Goal: Task Accomplishment & Management: Complete application form

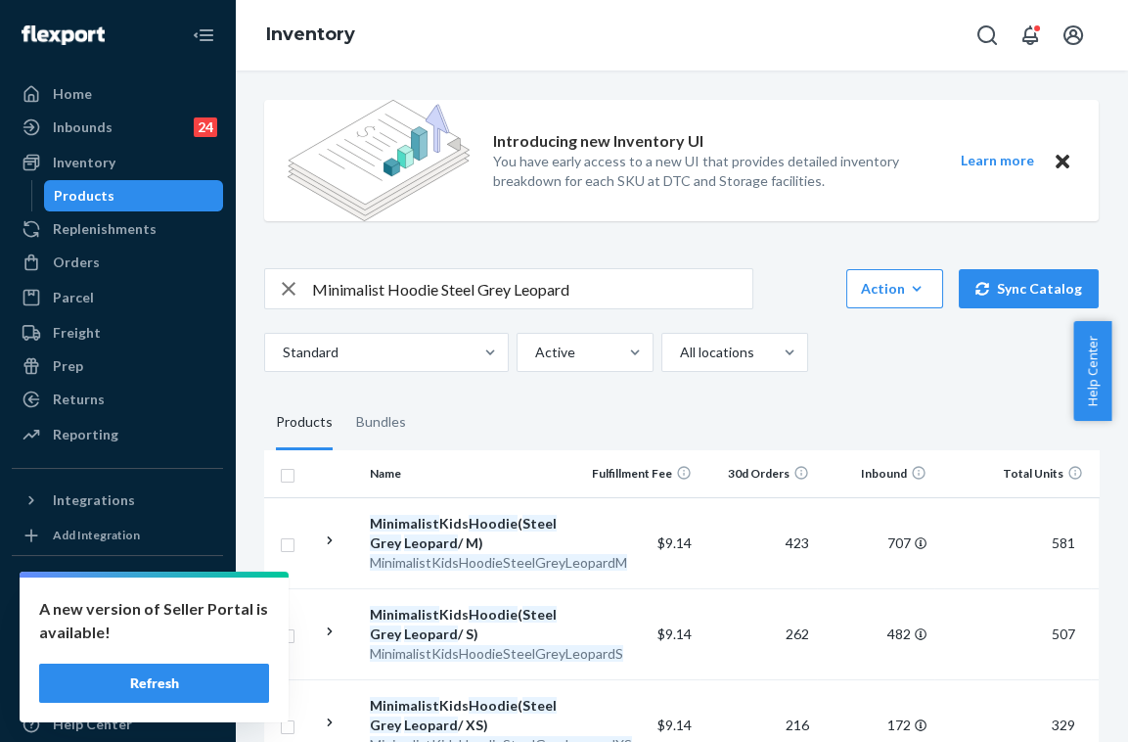
scroll to position [0, 448]
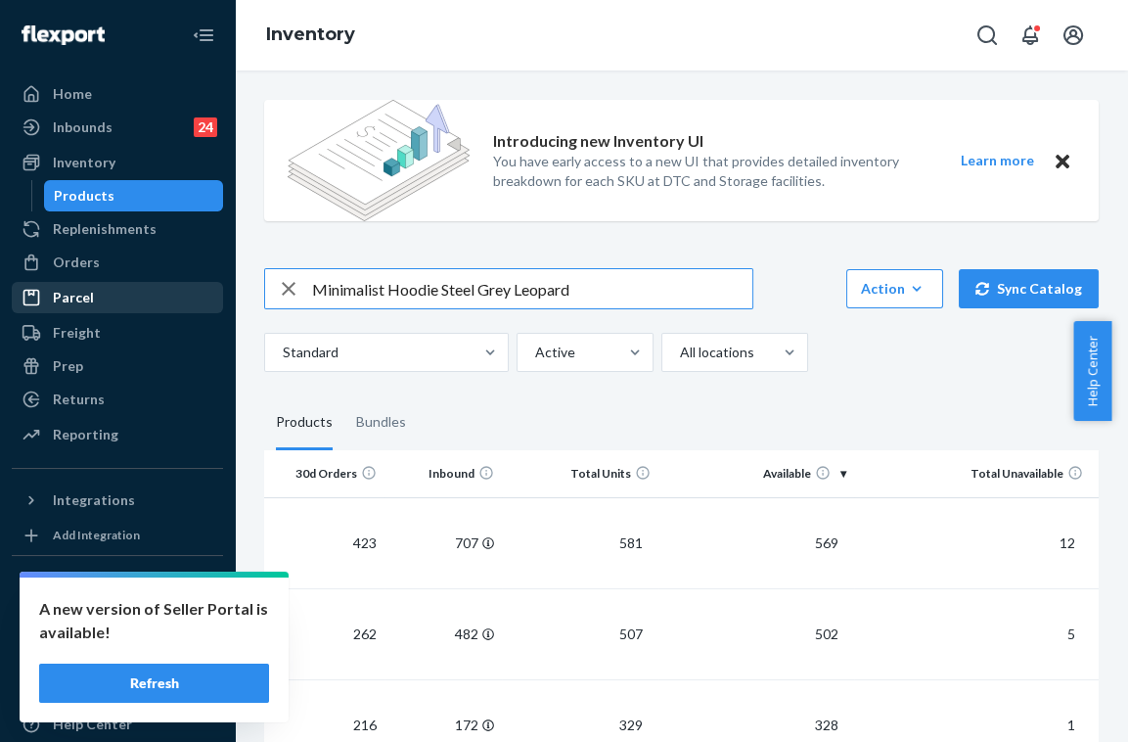
drag, startPoint x: 0, startPoint y: 0, endPoint x: 159, endPoint y: 286, distance: 327.1
click at [159, 288] on div "Home Inbounds 24 Shipping Plans Problems 24 Inventory Products Replenishments O…" at bounding box center [564, 371] width 1128 height 742
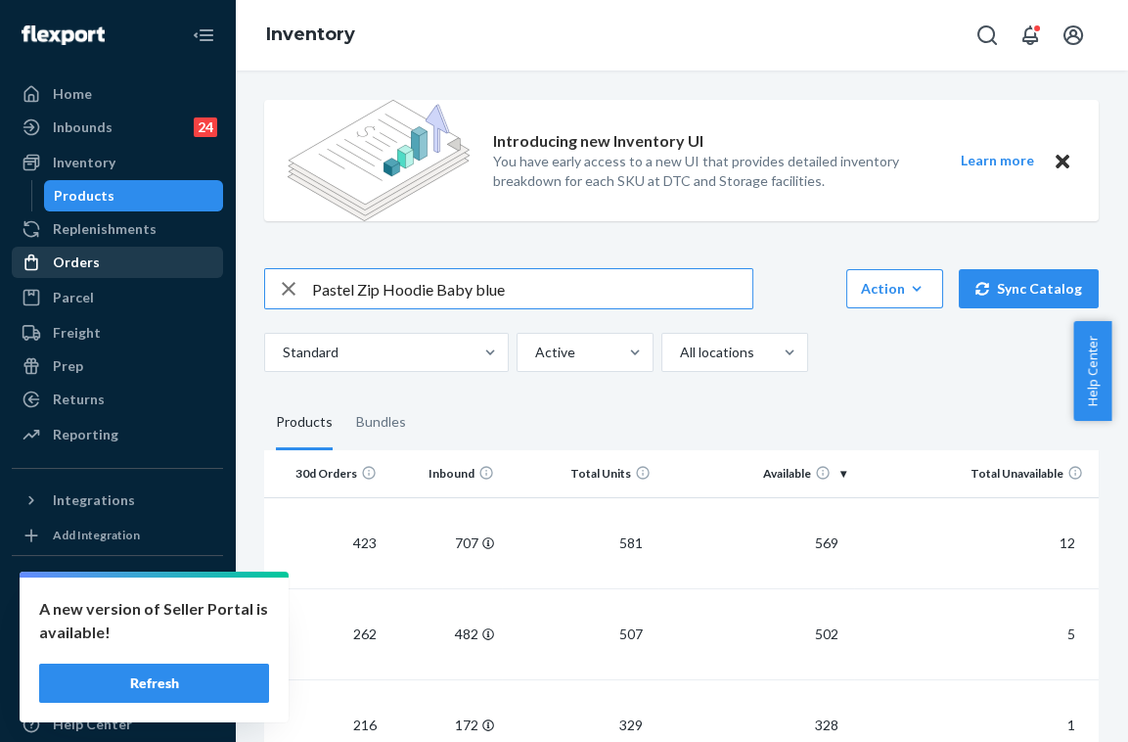
type input "Pastel Zip Hoodie Baby blue"
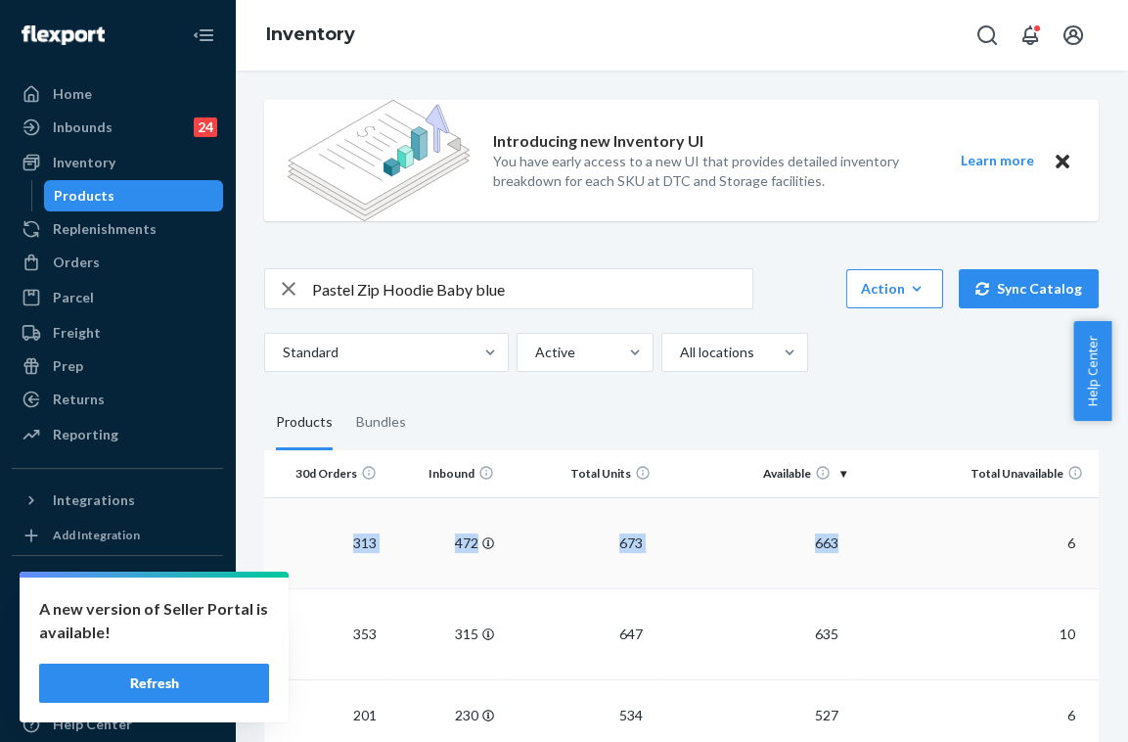
drag, startPoint x: 642, startPoint y: 534, endPoint x: 1018, endPoint y: 526, distance: 376.7
click at [1018, 526] on tr "Pastel Zip Hoodie ( Baby Blue / M) PastelZipHoodieBabyBlueM $9.70 313 472 673 6…" at bounding box center [465, 542] width 1267 height 91
drag, startPoint x: 1018, startPoint y: 526, endPoint x: 899, endPoint y: 401, distance: 173.0
click at [899, 401] on fieldset "Products Bundles" at bounding box center [681, 422] width 834 height 55
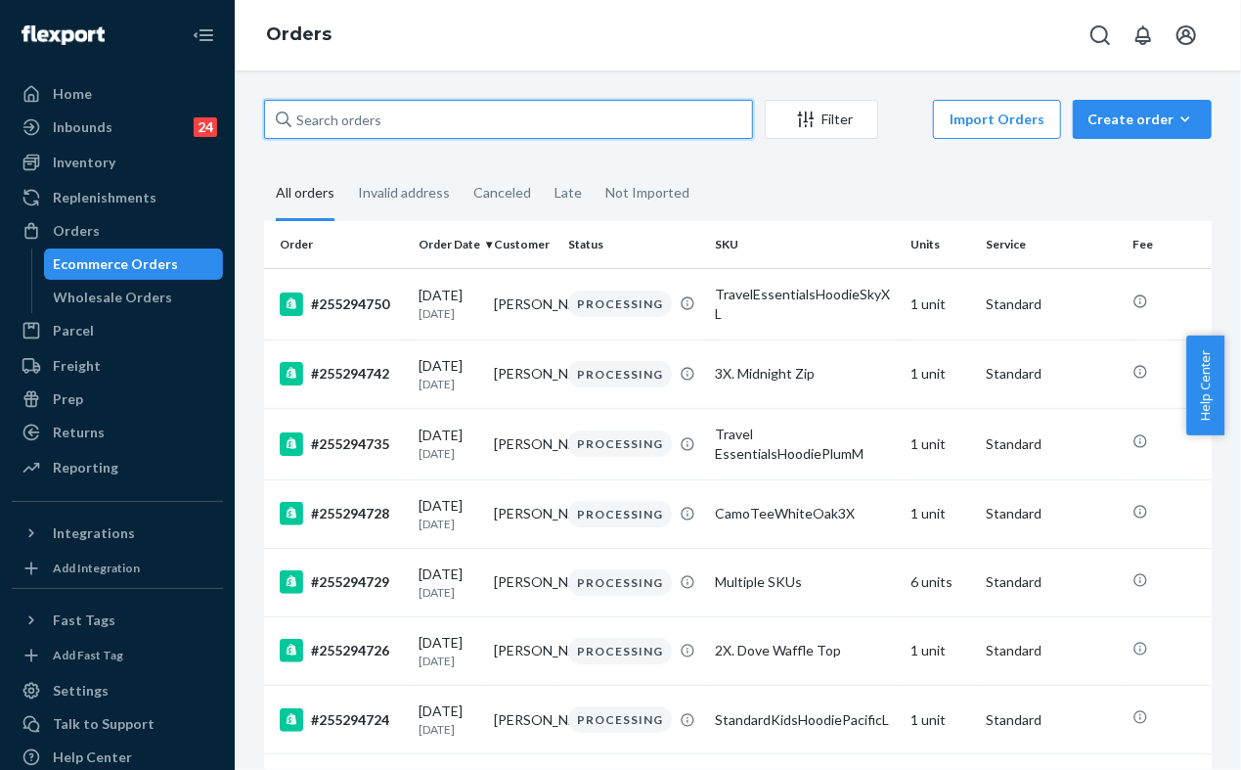
click at [430, 113] on input "text" at bounding box center [508, 119] width 489 height 39
paste input "255201671"
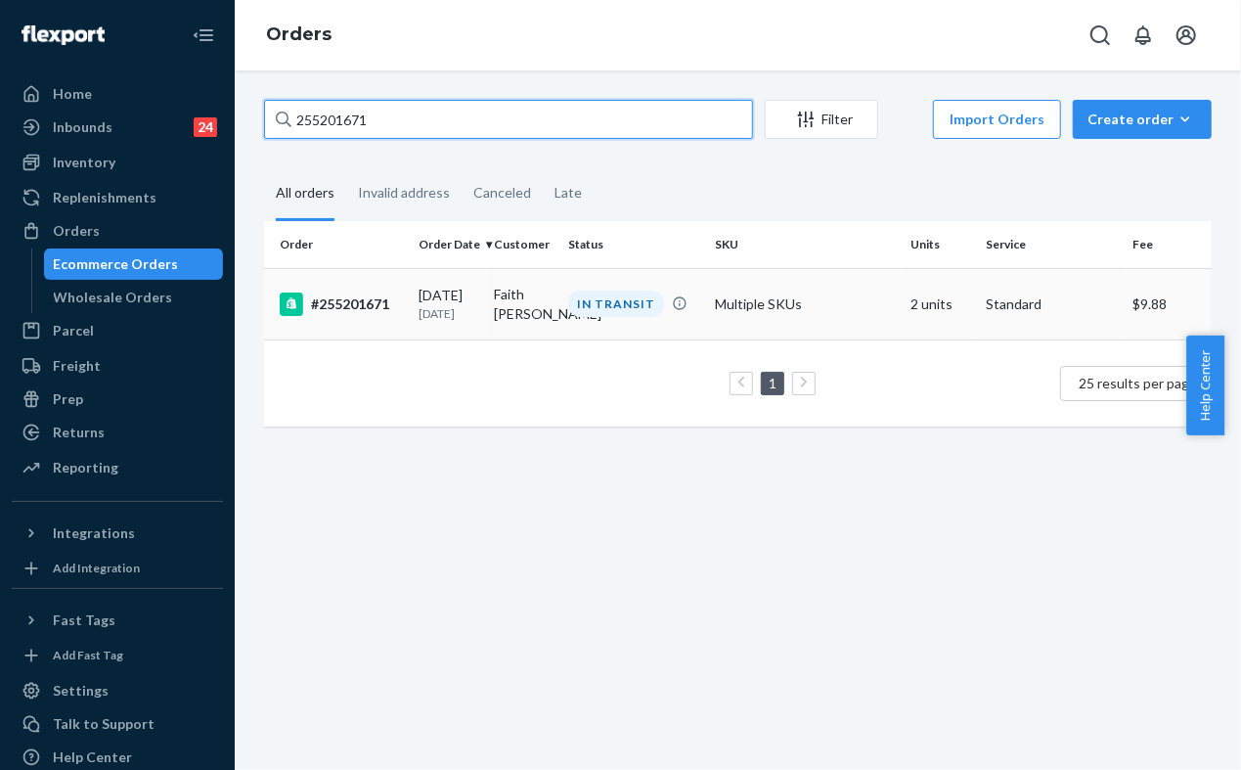
type input "255201671"
click at [715, 324] on td "Multiple SKUs" at bounding box center [805, 303] width 196 height 71
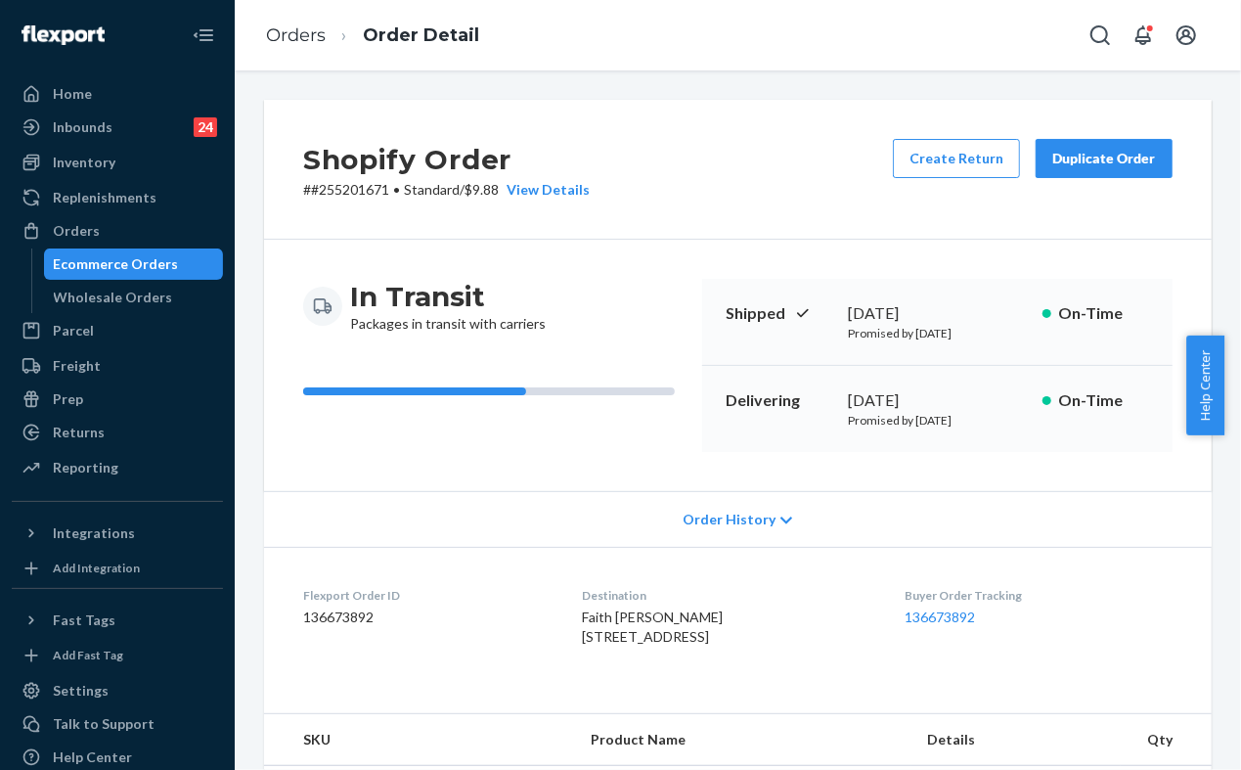
click at [1096, 169] on button "Duplicate Order" at bounding box center [1104, 158] width 137 height 39
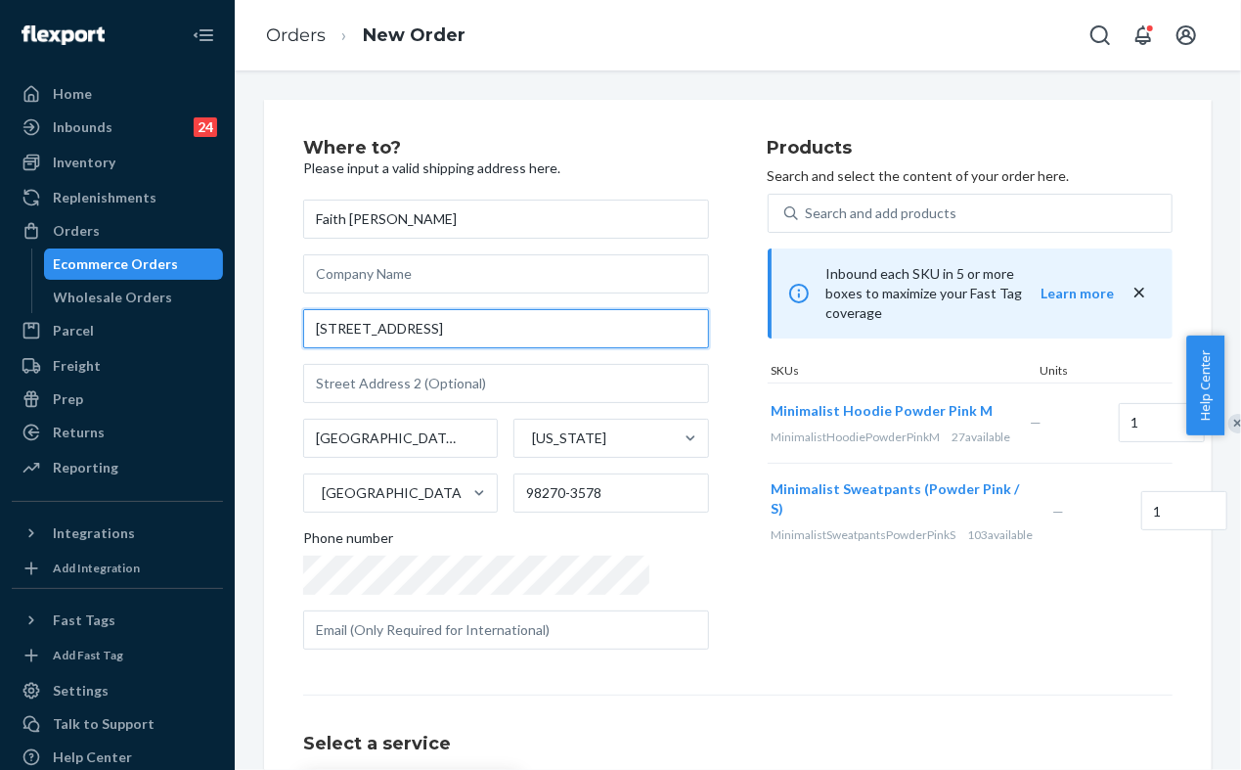
click at [542, 328] on input "1310 Cedar Ave Apt 206" at bounding box center [506, 328] width 406 height 39
paste input "PT 206 Marysville WA 98270"
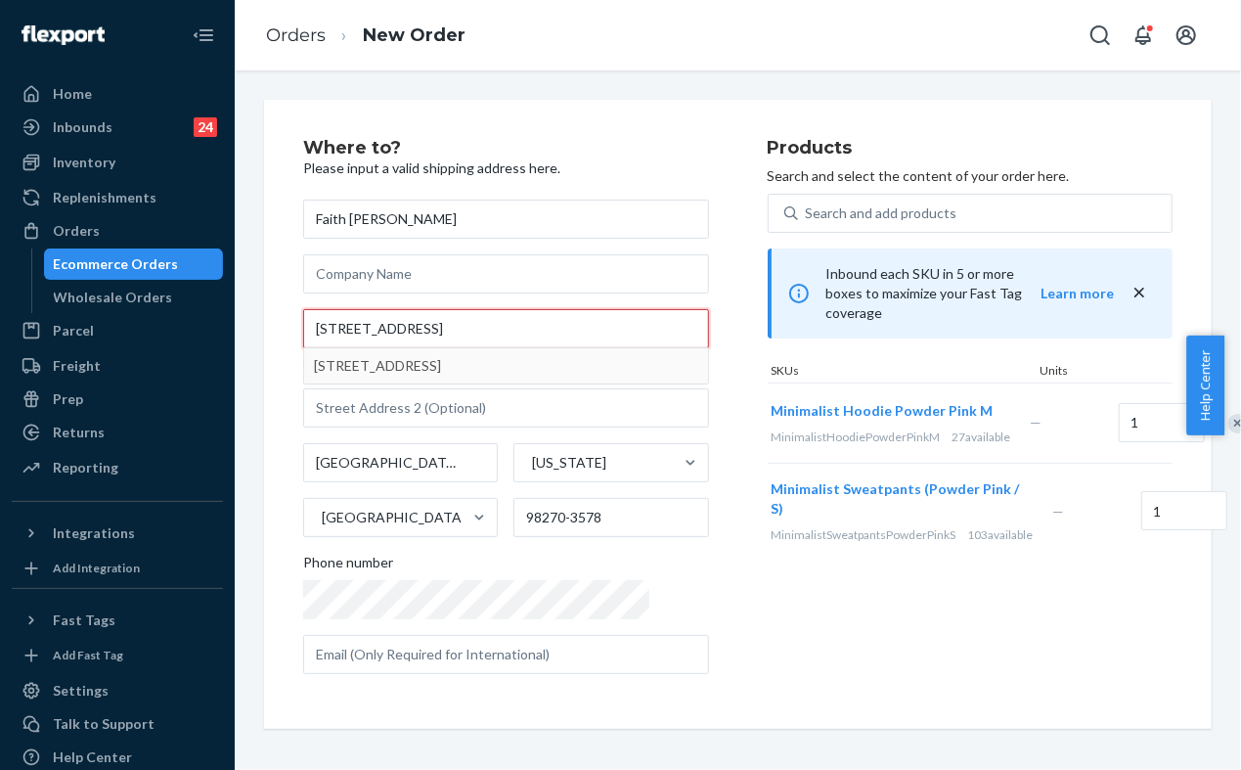
type input "1310 Cedar Ave APT 206 Marysville WA 98270"
type input "206"
type input "98270"
type input "1310 Cedar Ave"
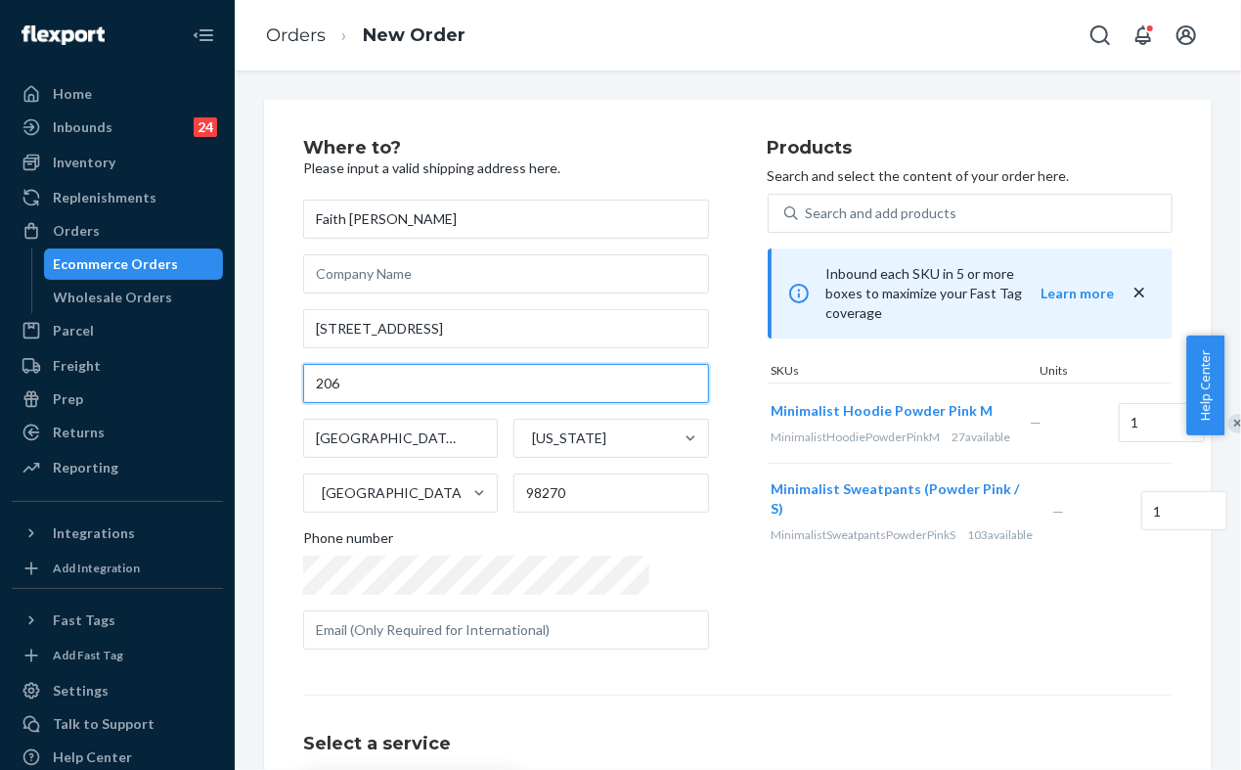
click at [318, 380] on input "206" at bounding box center [506, 383] width 406 height 39
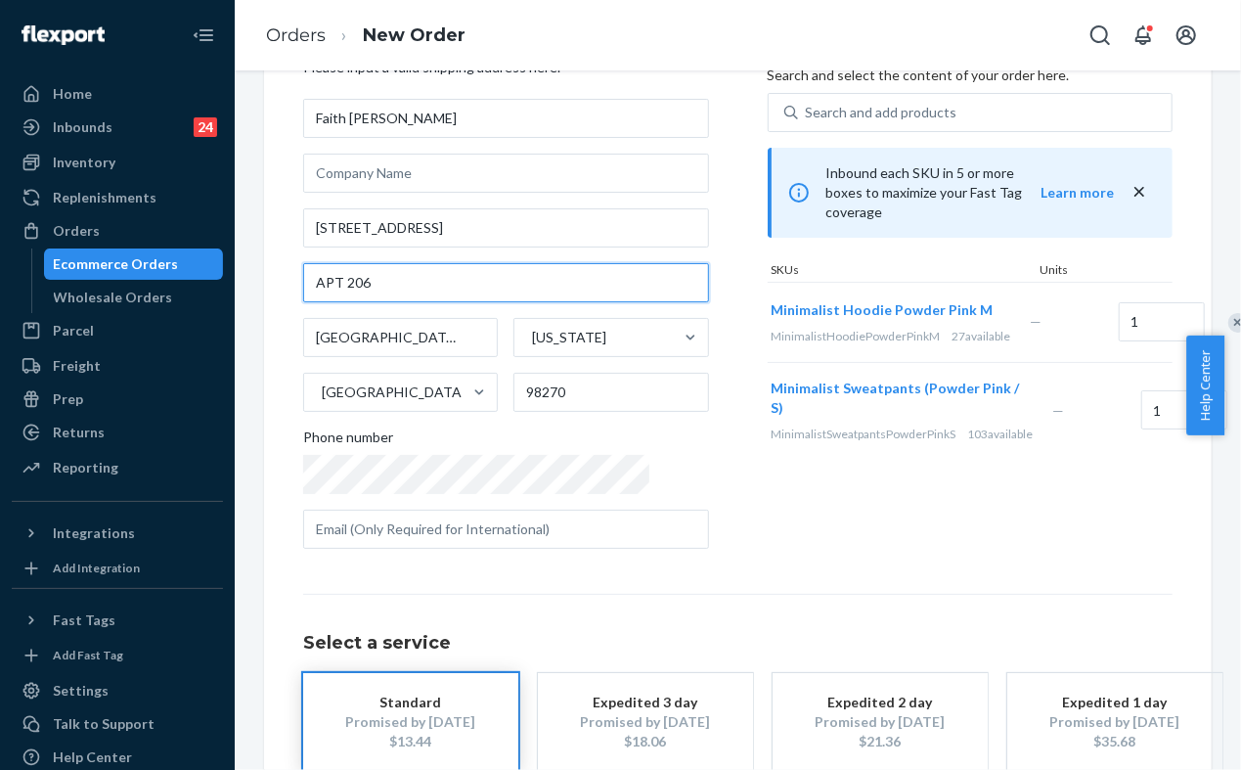
scroll to position [109, 0]
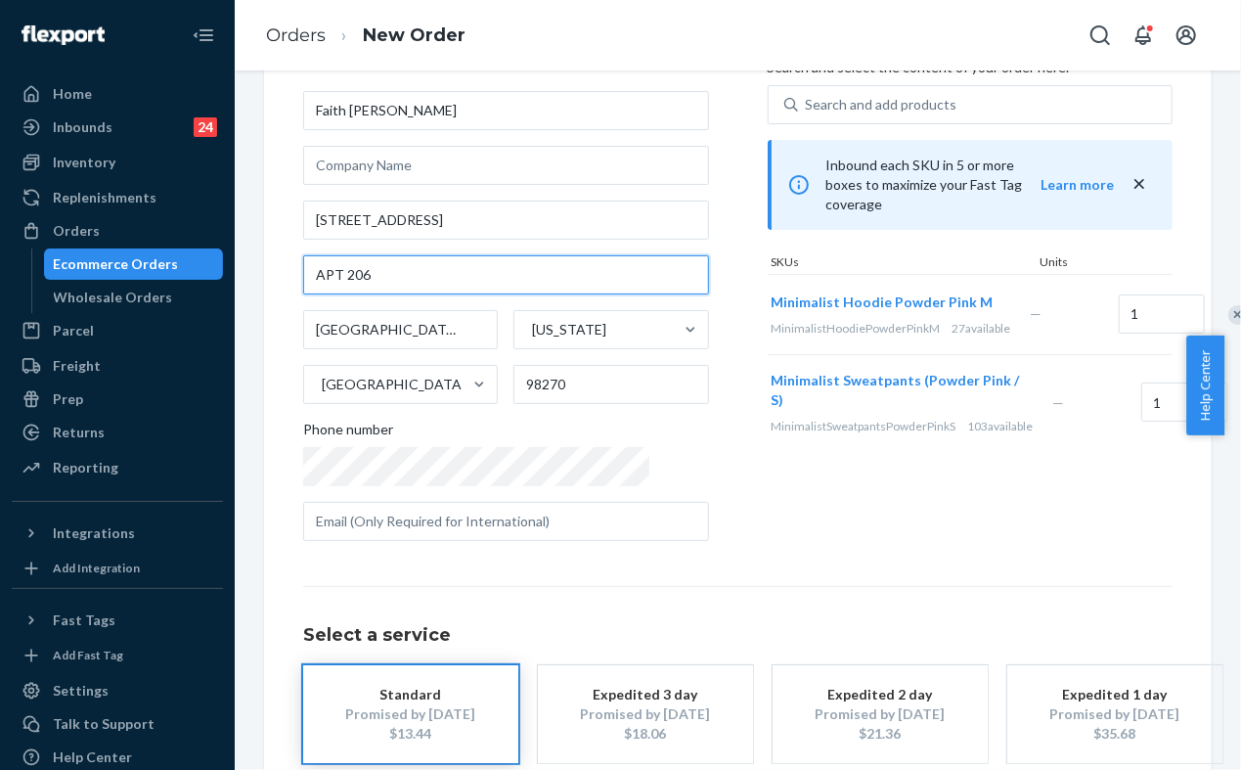
type input "APT 206"
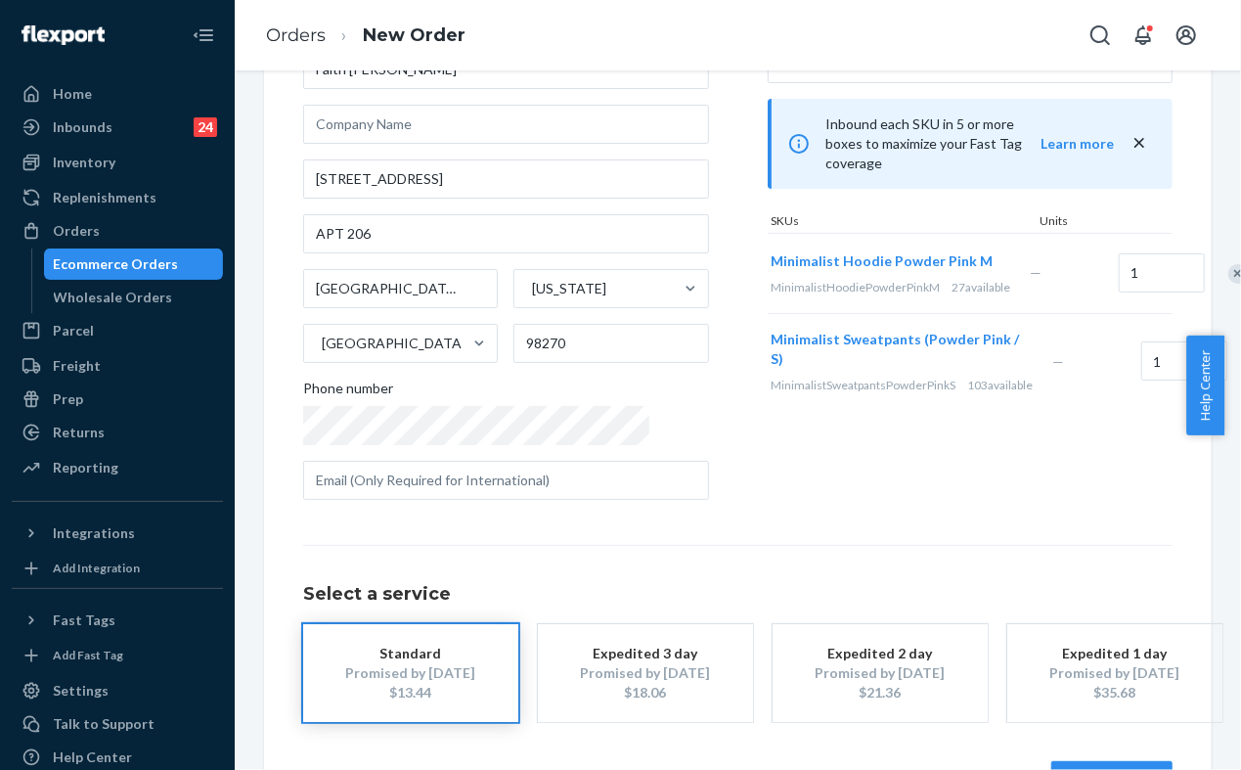
scroll to position [219, 0]
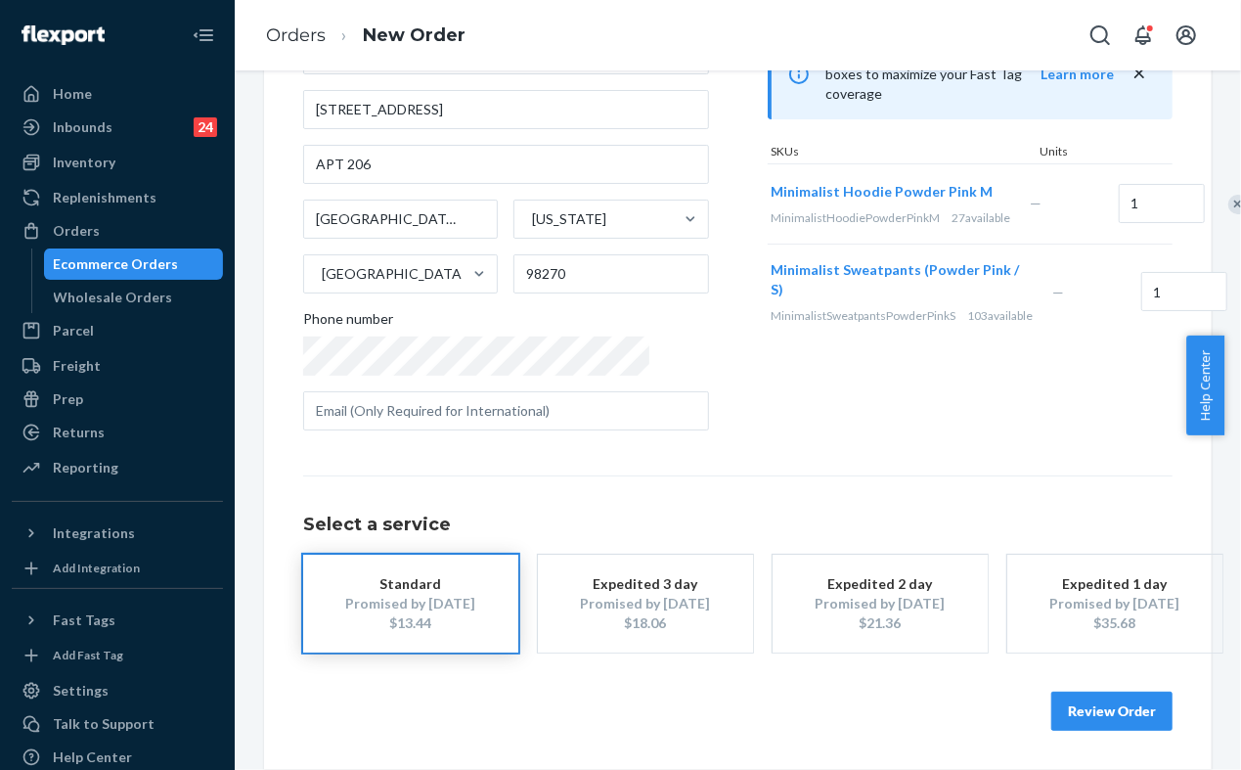
click at [1080, 714] on button "Review Order" at bounding box center [1112, 711] width 121 height 39
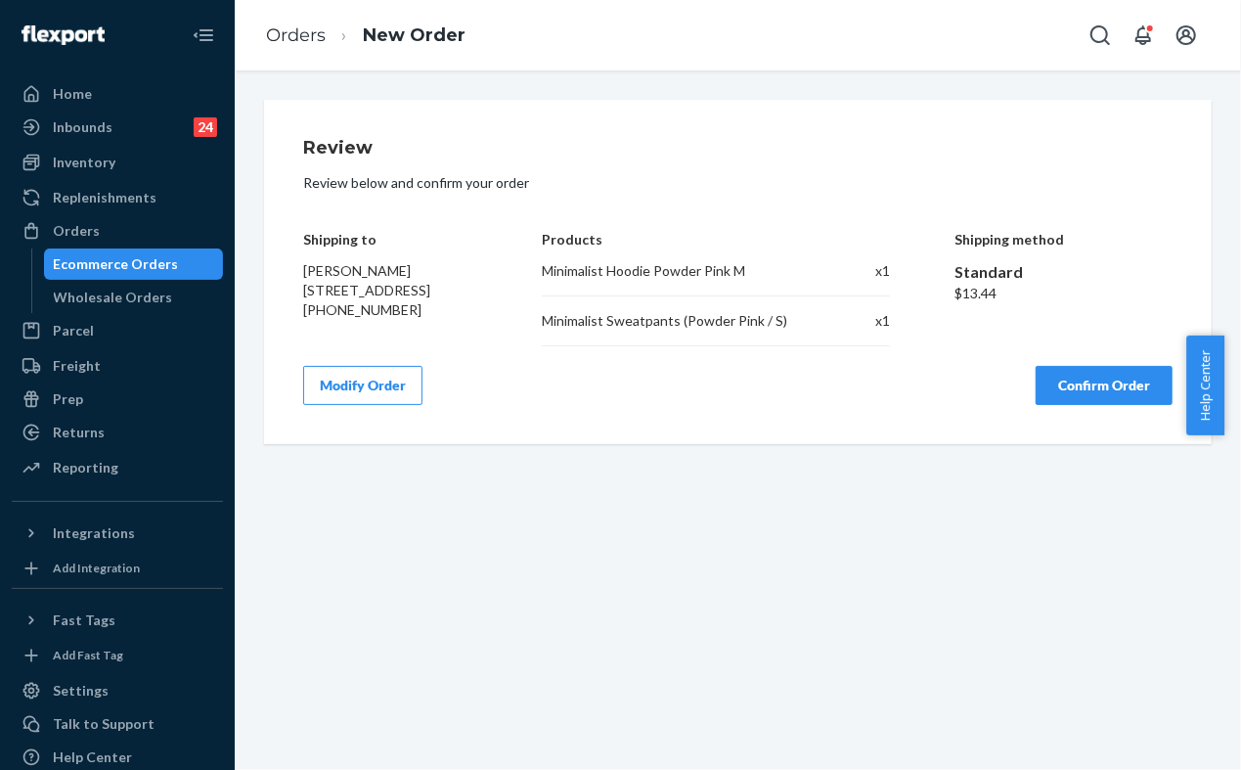
click at [1066, 399] on button "Confirm Order" at bounding box center [1104, 385] width 137 height 39
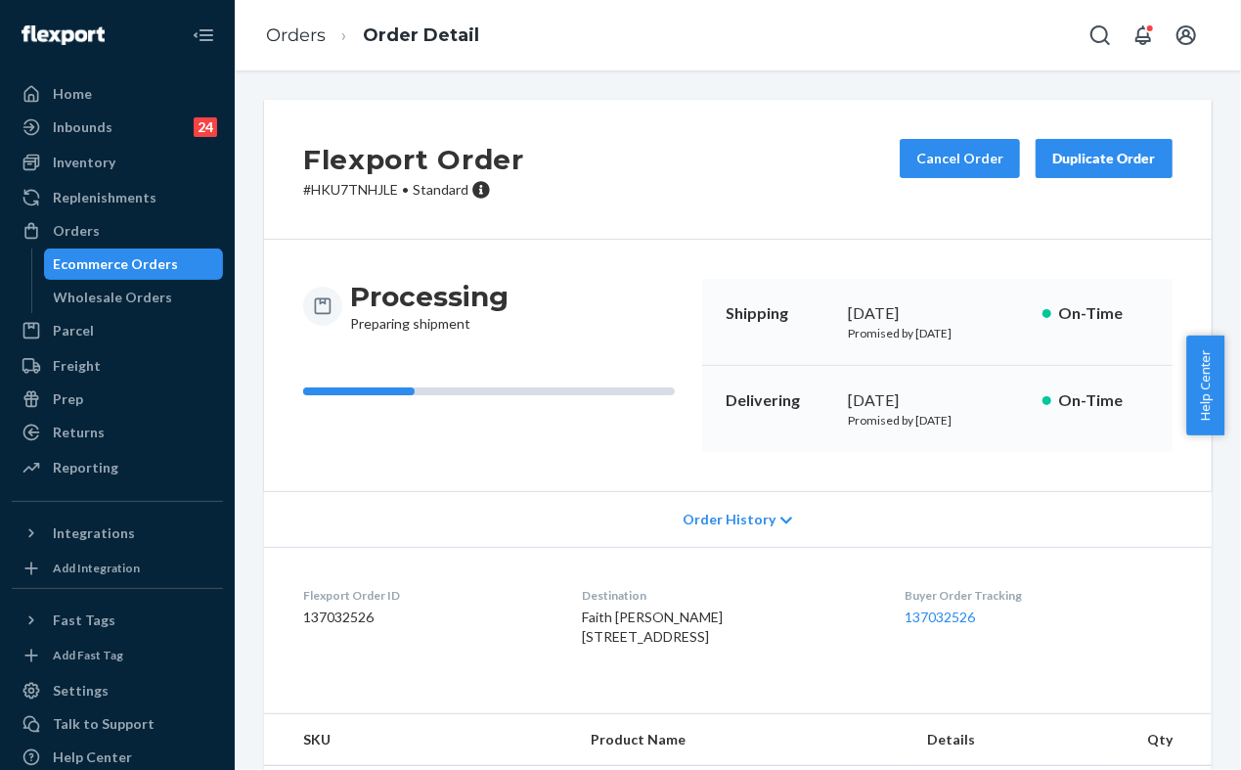
click at [175, 267] on div "Ecommerce Orders" at bounding box center [134, 263] width 176 height 27
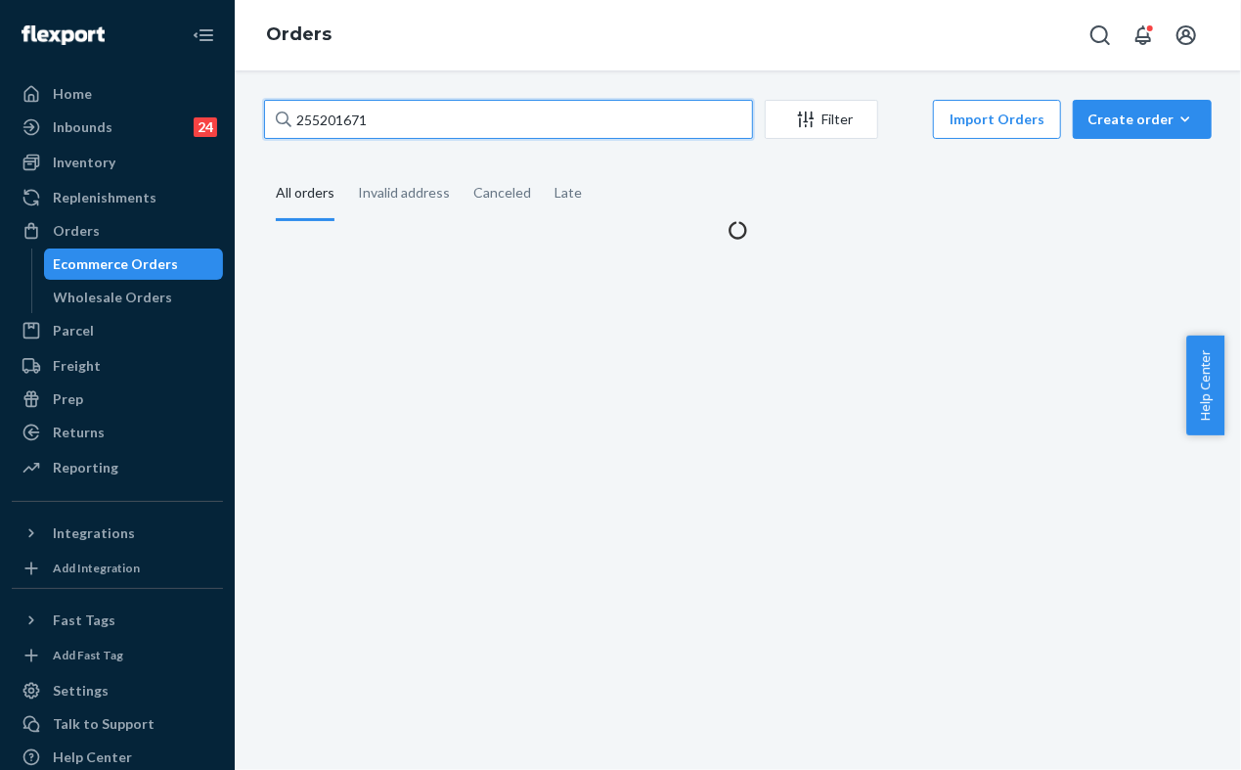
click at [461, 113] on input "255201671" at bounding box center [508, 119] width 489 height 39
paste input "113064"
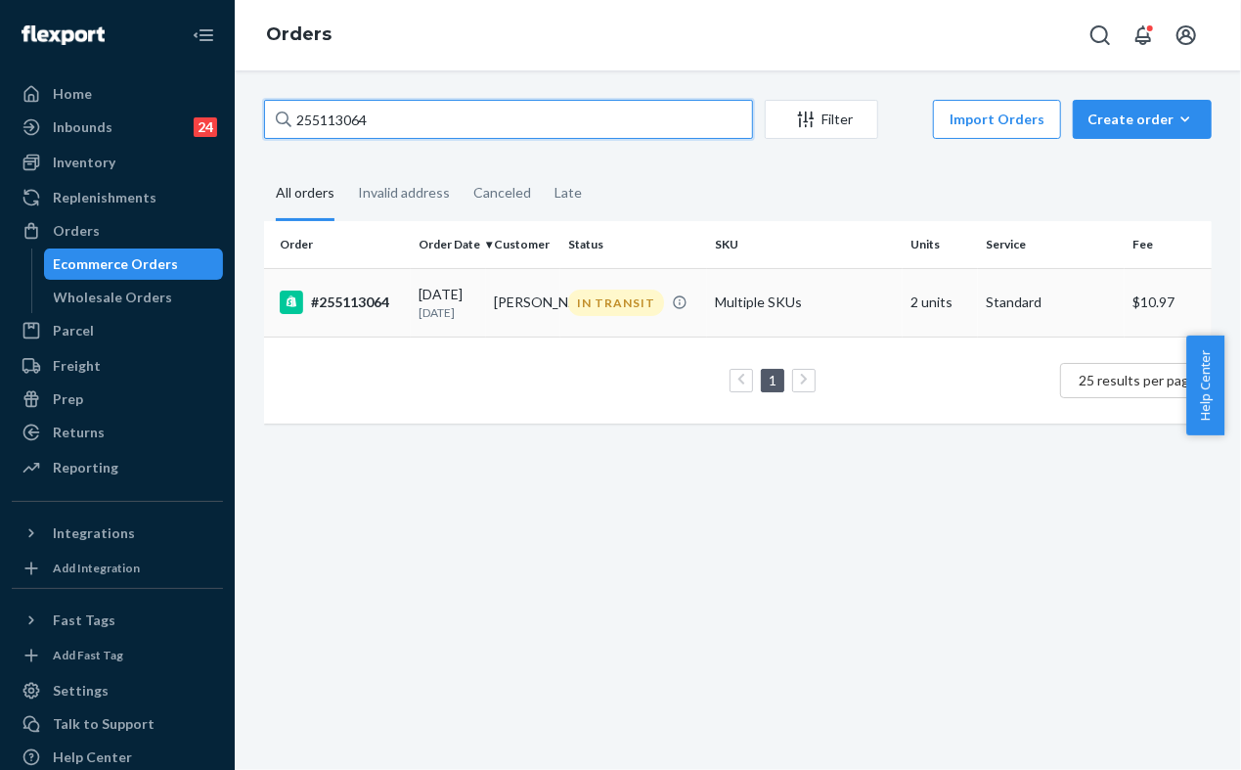
type input "255113064"
click at [387, 337] on td "#255113064" at bounding box center [337, 302] width 147 height 68
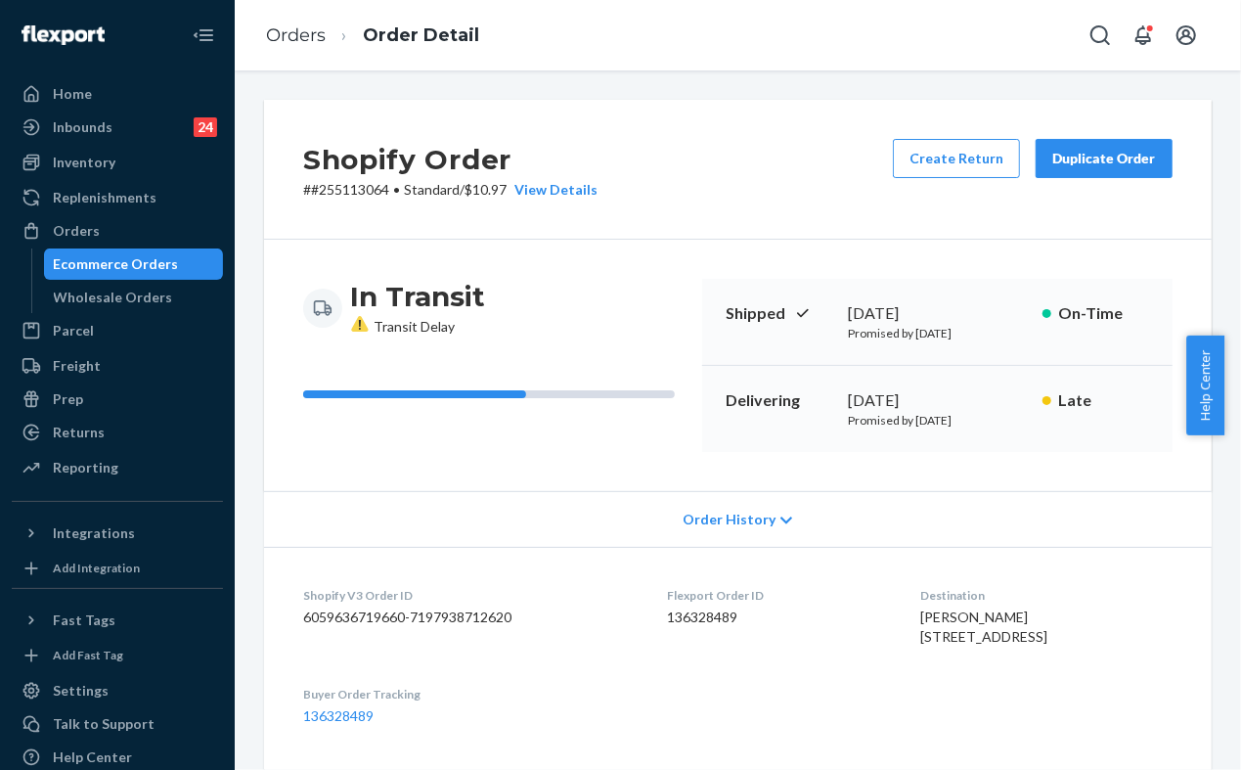
drag, startPoint x: 117, startPoint y: 256, endPoint x: 222, endPoint y: 253, distance: 104.7
click at [117, 257] on div "Ecommerce Orders" at bounding box center [116, 264] width 125 height 20
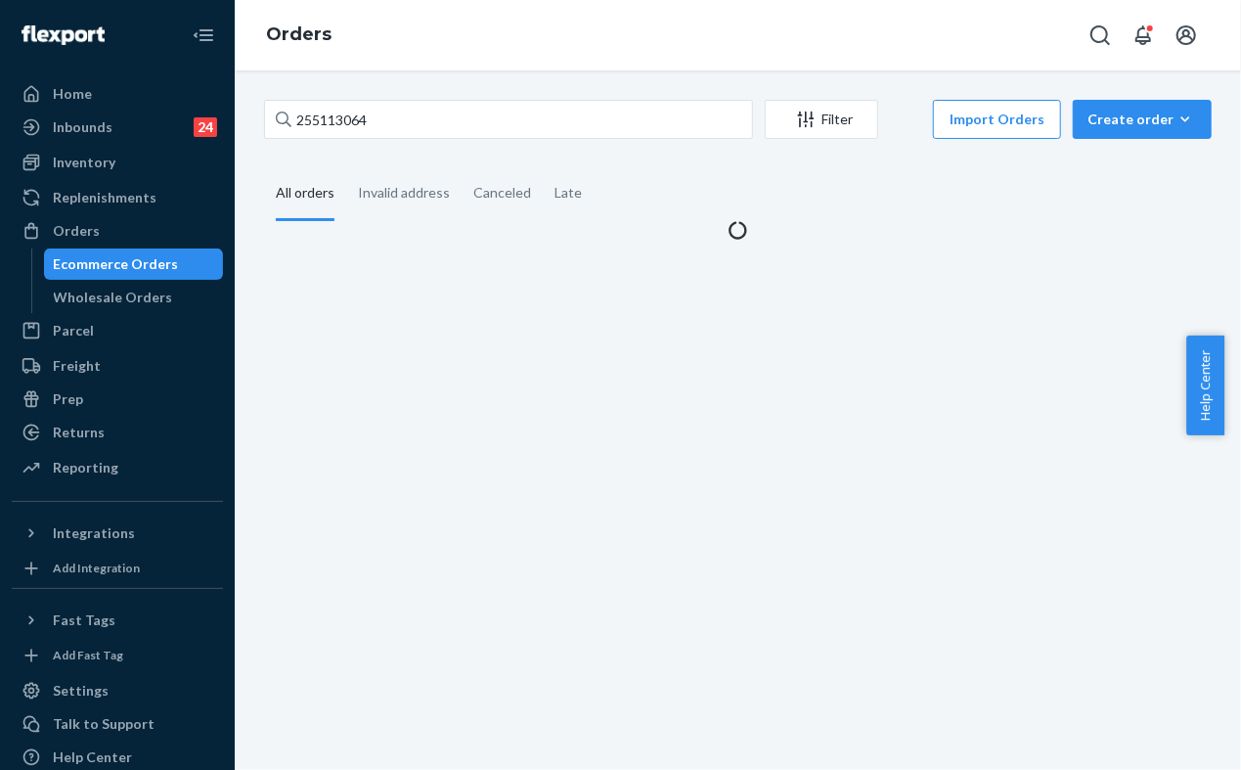
click at [151, 264] on div "Ecommerce Orders" at bounding box center [116, 264] width 125 height 20
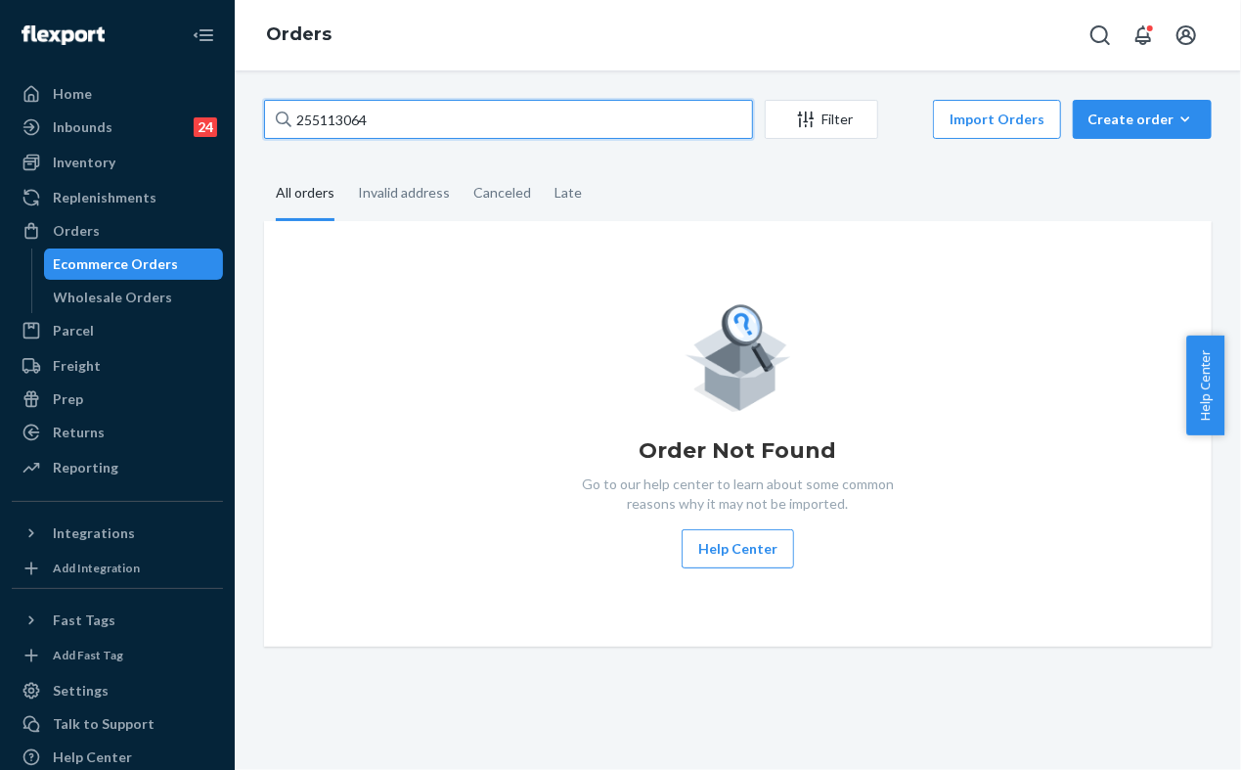
click at [576, 132] on input "255113064" at bounding box center [508, 119] width 489 height 39
paste input "24975"
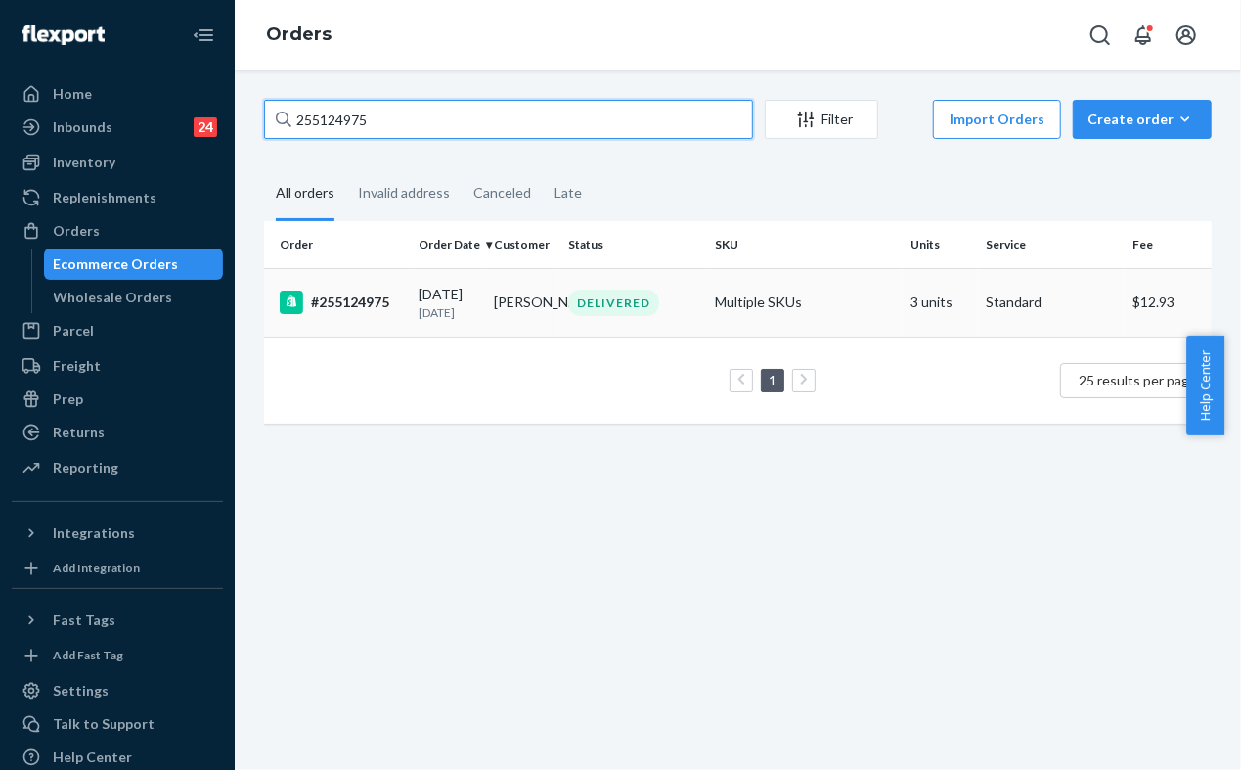
type input "255124975"
click at [377, 337] on td "#255124975" at bounding box center [337, 302] width 147 height 68
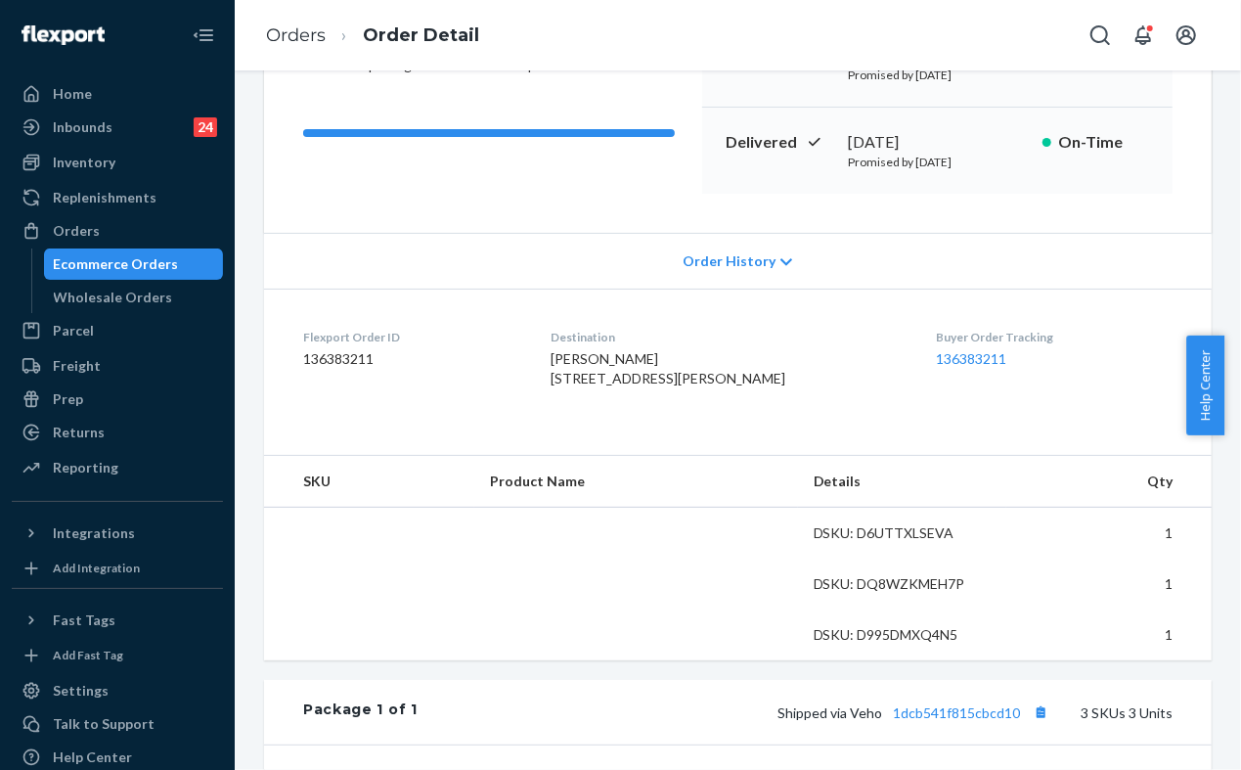
scroll to position [543, 0]
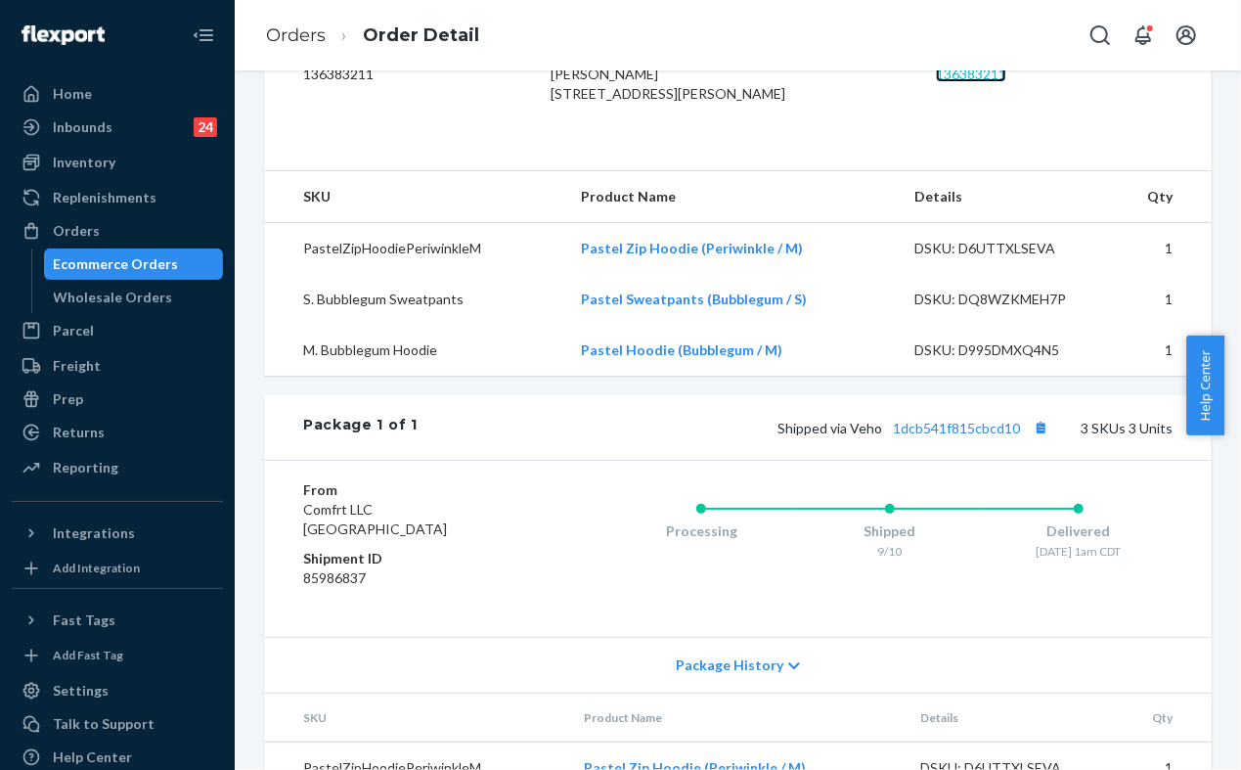
click at [937, 77] on link "136383211" at bounding box center [971, 74] width 70 height 17
